Goal: Task Accomplishment & Management: Use online tool/utility

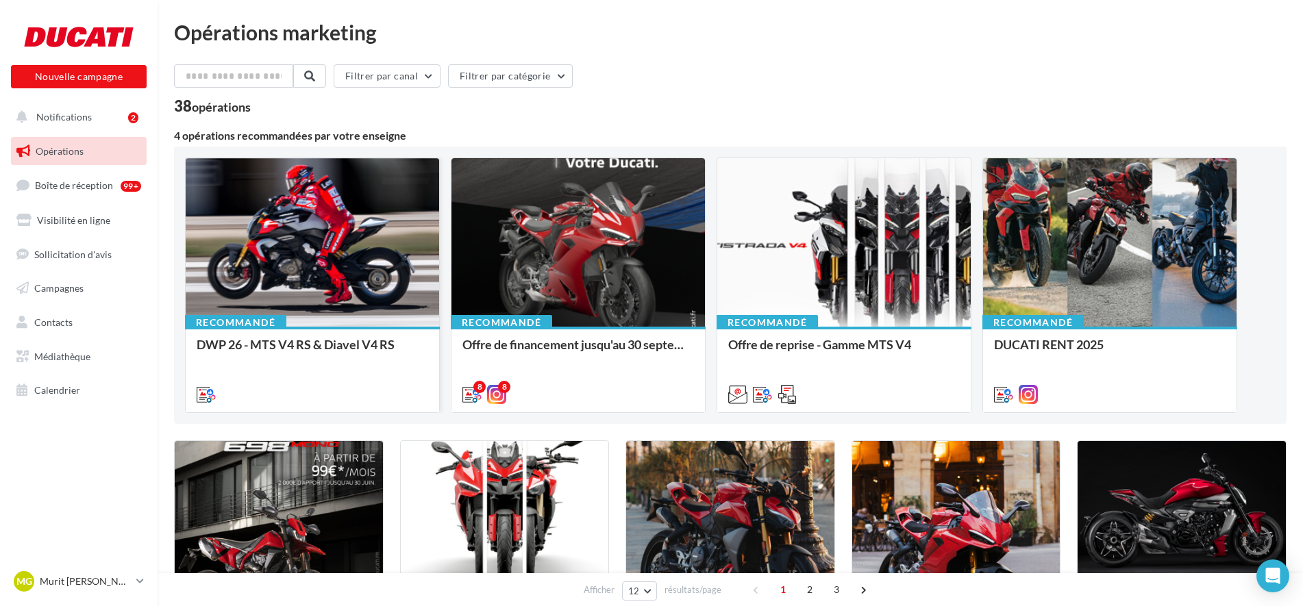
click at [286, 236] on div at bounding box center [313, 243] width 254 height 170
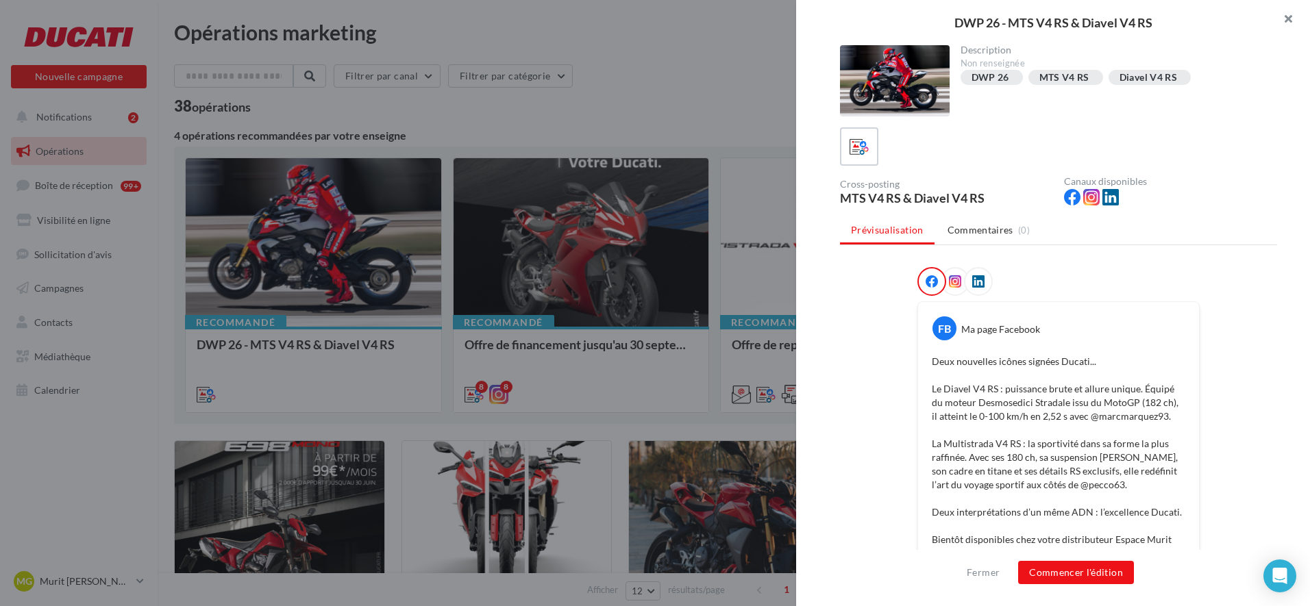
click at [1286, 19] on button "button" at bounding box center [1282, 20] width 55 height 41
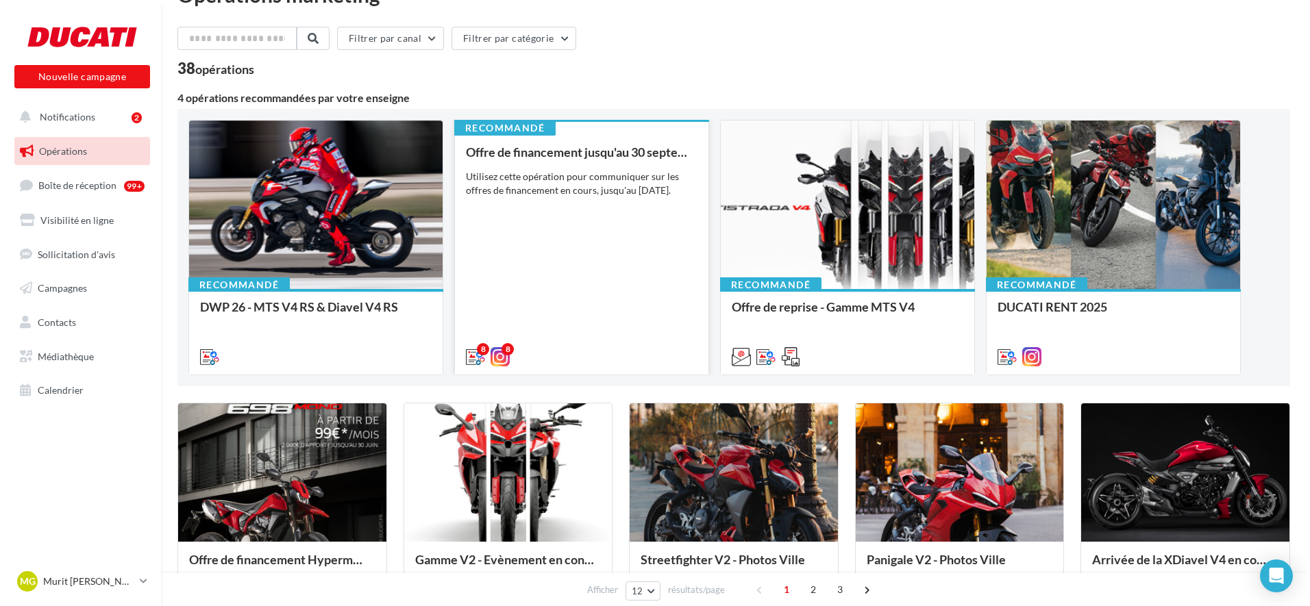
scroll to position [137, 0]
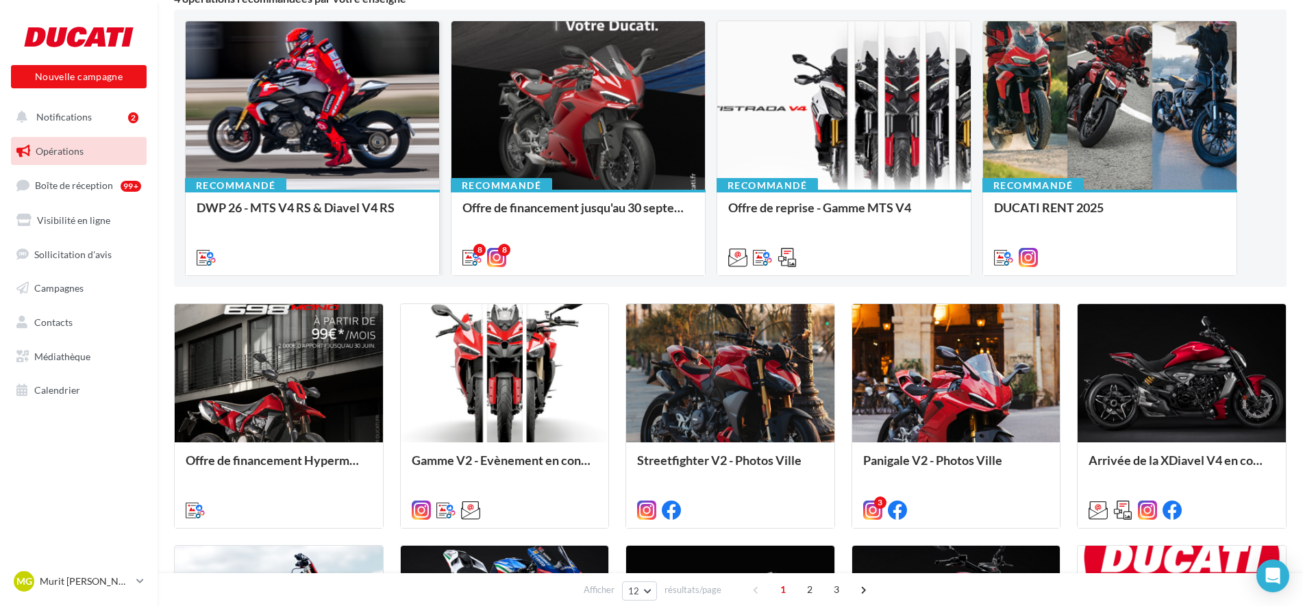
click at [339, 150] on div at bounding box center [313, 106] width 254 height 170
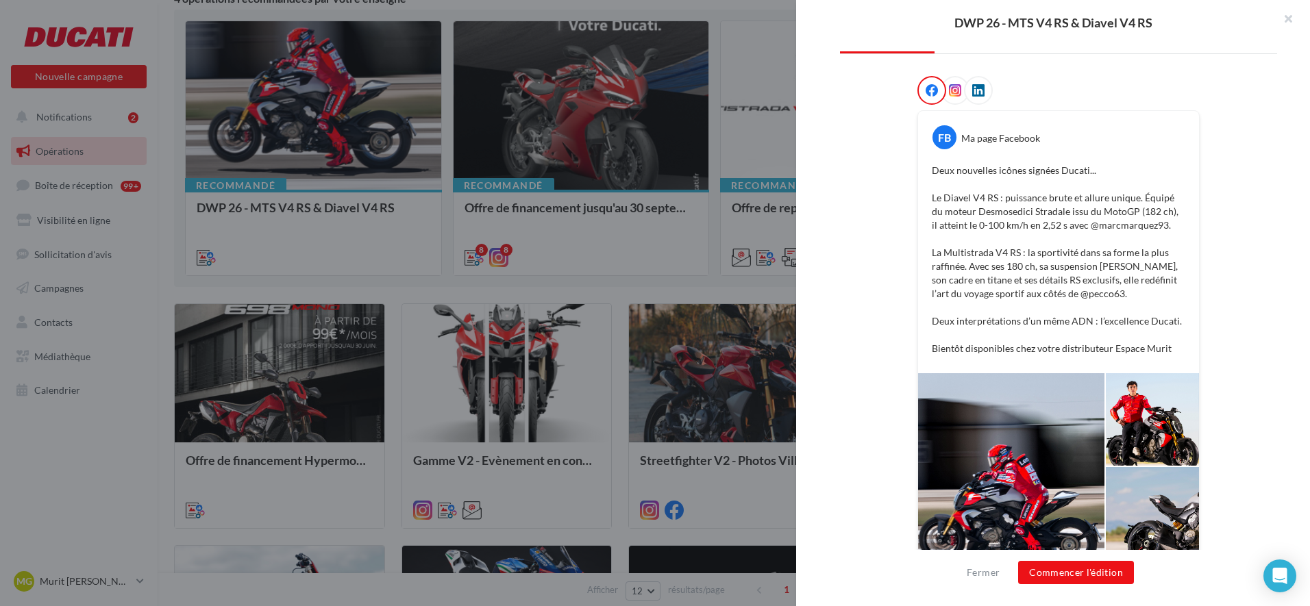
scroll to position [206, 0]
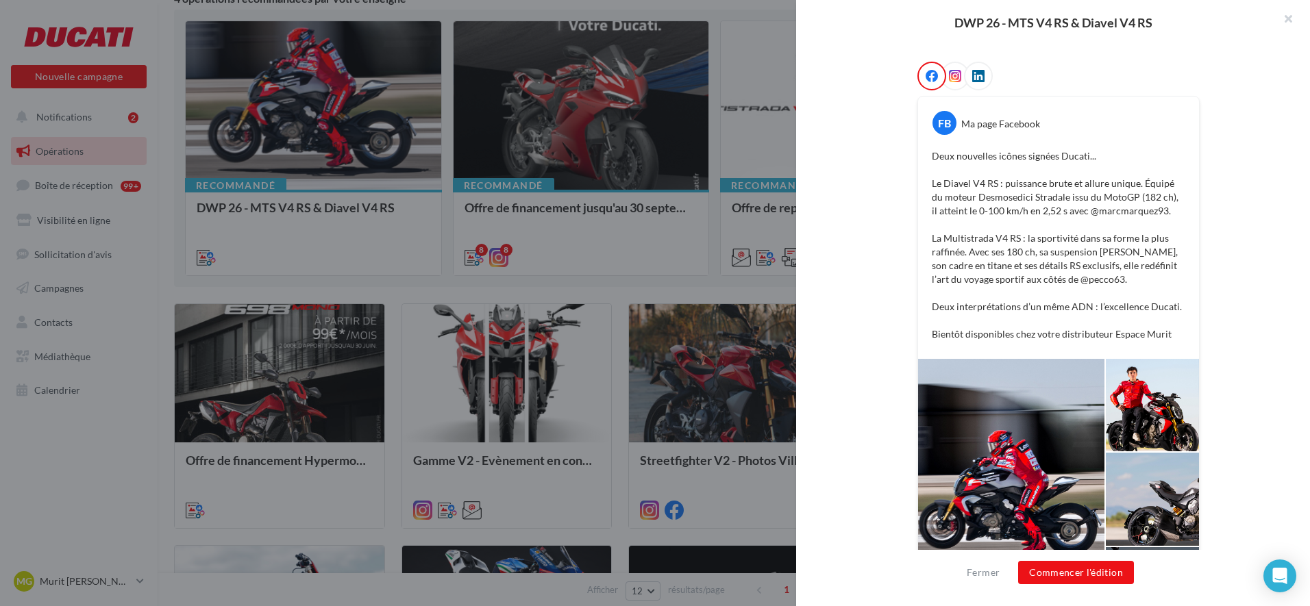
click at [1082, 587] on div "Fermer Commencer l'édition" at bounding box center [1053, 578] width 514 height 56
click at [1082, 579] on button "Commencer l'édition" at bounding box center [1076, 572] width 116 height 23
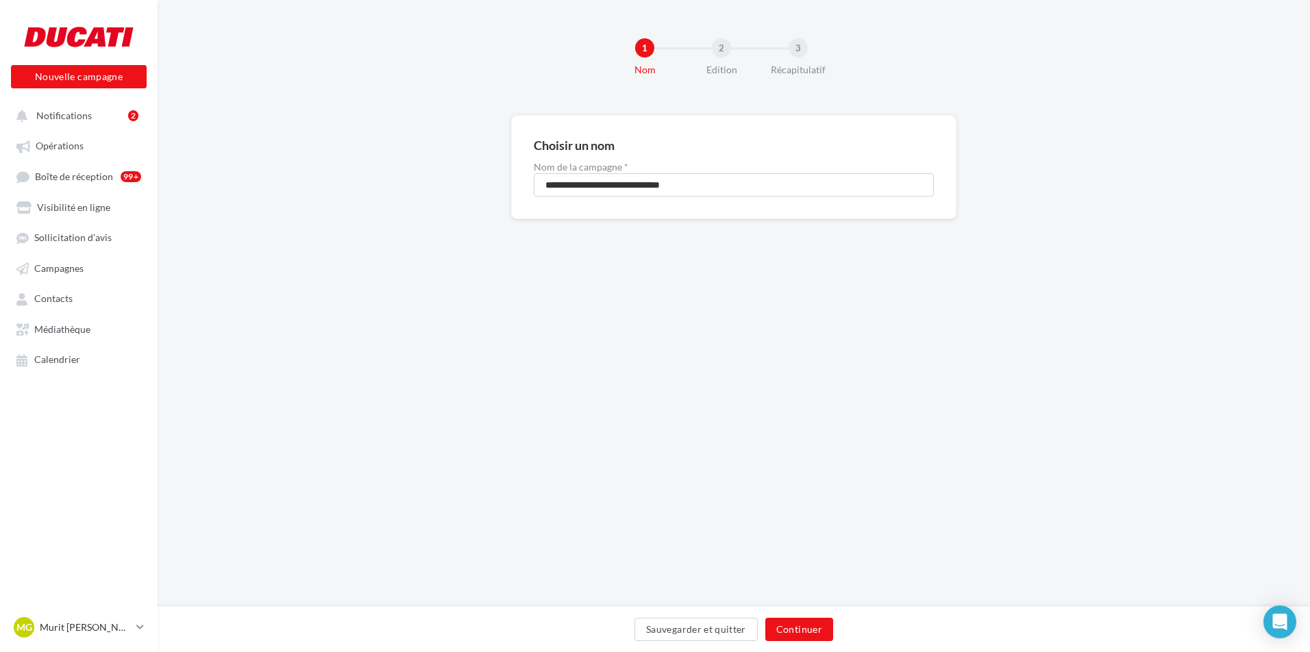
click at [789, 606] on div "Sauvegarder et quitter Continuer" at bounding box center [734, 629] width 1153 height 46
click at [787, 606] on button "Continuer" at bounding box center [799, 629] width 68 height 23
